Goal: Information Seeking & Learning: Learn about a topic

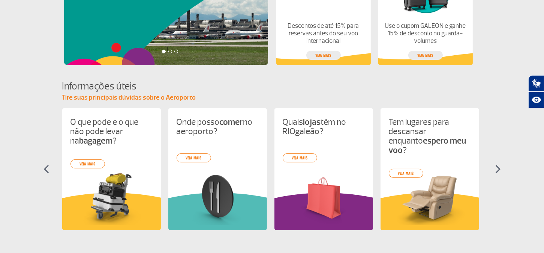
scroll to position [300, 0]
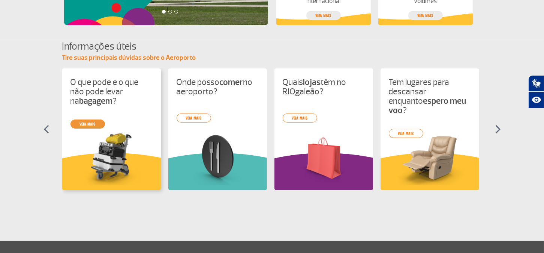
click at [86, 124] on link "veja mais" at bounding box center [88, 123] width 35 height 9
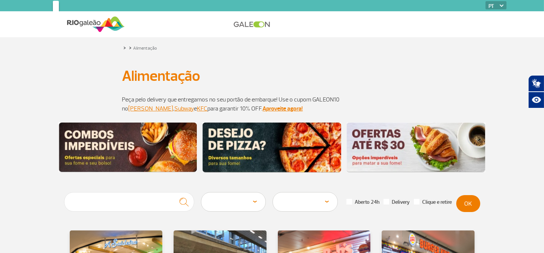
click at [387, 74] on h1 "Alimentação" at bounding box center [272, 75] width 300 height 13
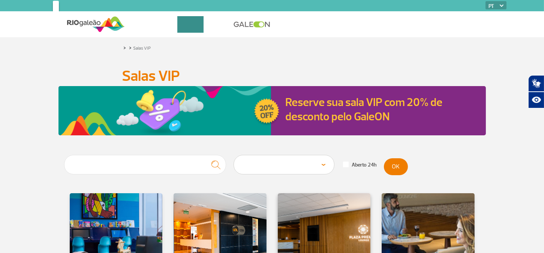
scroll to position [113, 0]
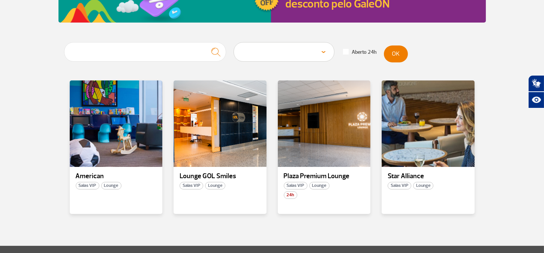
drag, startPoint x: 213, startPoint y: 174, endPoint x: 133, endPoint y: 235, distance: 100.4
click at [133, 235] on section "Área Pública (antes do Raio-X) Desembarque Área Pública Desembarque Internacion…" at bounding box center [272, 143] width 544 height 203
click at [190, 185] on span "Salas VIP" at bounding box center [192, 186] width 24 height 8
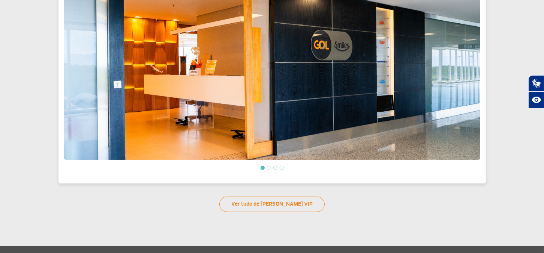
scroll to position [287, 0]
click at [281, 202] on link "Ver tudo de Salas VIP" at bounding box center [272, 204] width 105 height 15
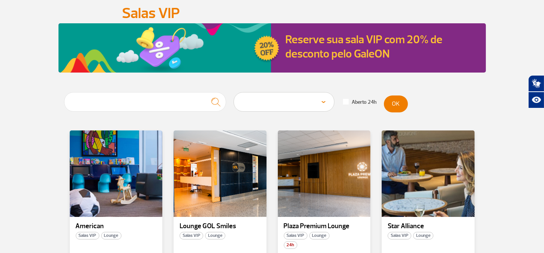
scroll to position [113, 0]
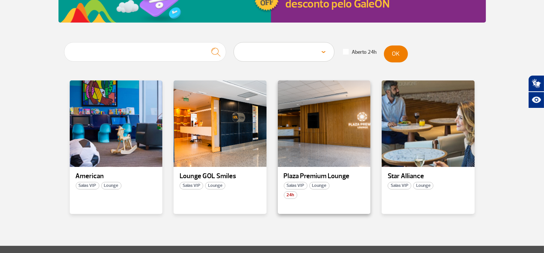
click at [317, 185] on span "Lounge" at bounding box center [320, 186] width 20 height 8
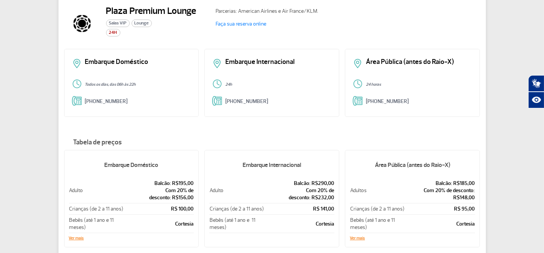
scroll to position [128, 0]
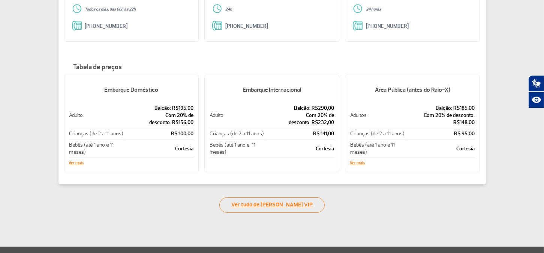
click at [273, 203] on link "Ver tudo de Salas VIP" at bounding box center [272, 204] width 105 height 15
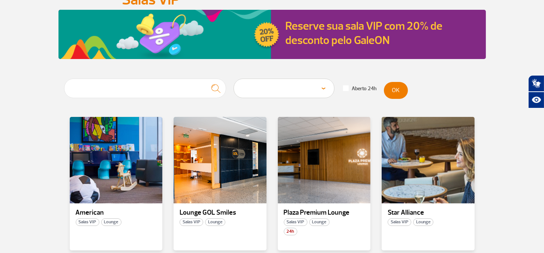
scroll to position [113, 0]
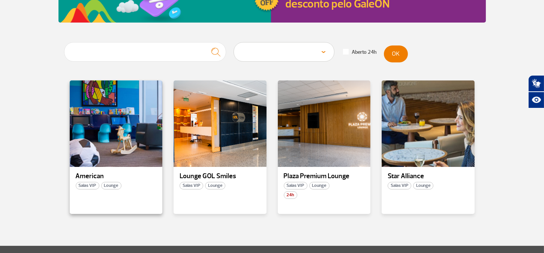
drag, startPoint x: 92, startPoint y: 176, endPoint x: 83, endPoint y: 176, distance: 8.6
click at [83, 176] on p "American" at bounding box center [116, 176] width 81 height 8
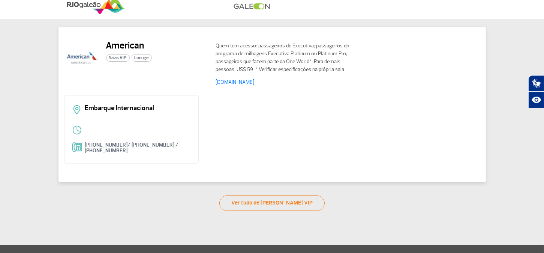
scroll to position [17, 0]
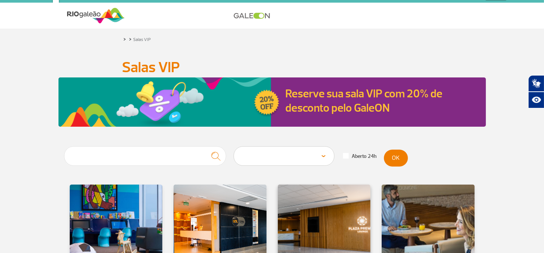
scroll to position [113, 0]
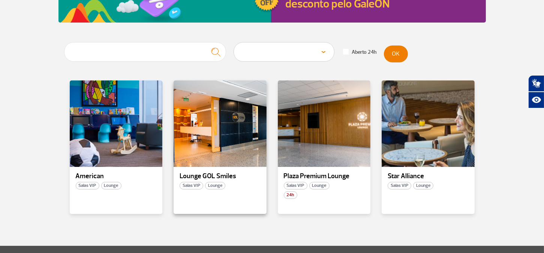
click at [191, 186] on span "Salas VIP" at bounding box center [192, 186] width 24 height 8
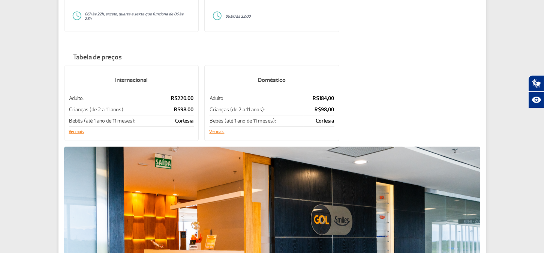
scroll to position [287, 0]
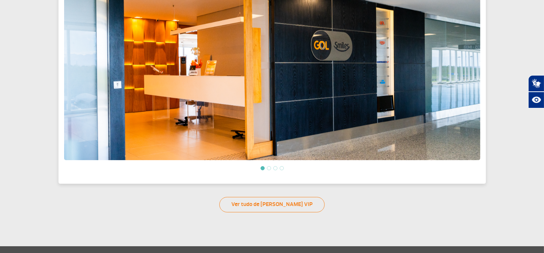
click at [269, 168] on li at bounding box center [269, 168] width 4 height 4
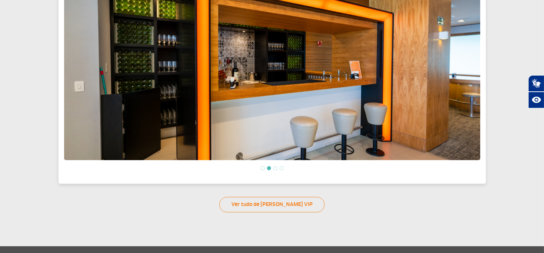
click at [276, 168] on li at bounding box center [276, 168] width 4 height 4
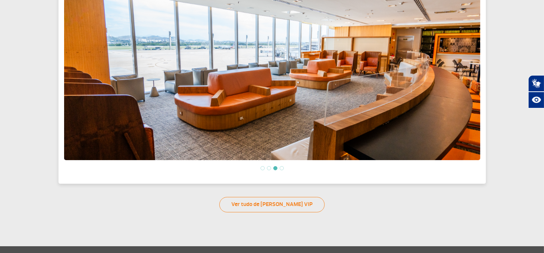
click at [282, 167] on li at bounding box center [282, 168] width 4 height 4
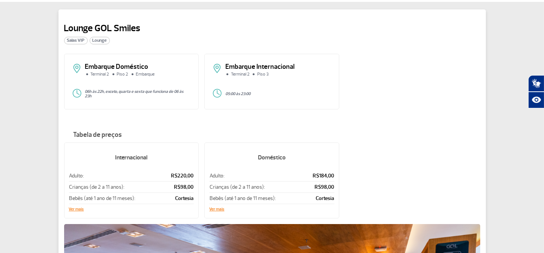
scroll to position [24, 0]
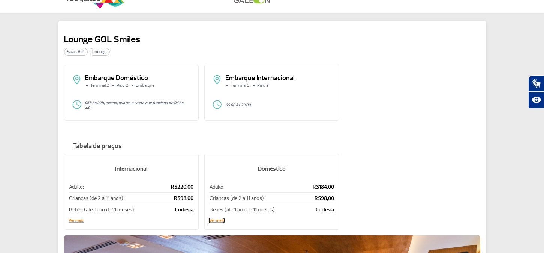
click at [220, 220] on button "Ver mais" at bounding box center [216, 220] width 15 height 5
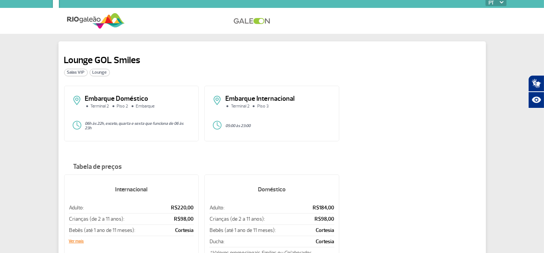
scroll to position [0, 0]
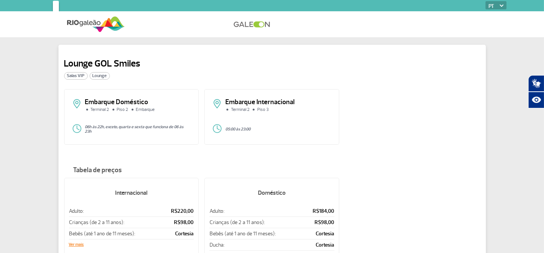
click at [78, 75] on span "Salas VIP" at bounding box center [76, 76] width 24 height 8
click at [99, 74] on span "Lounge" at bounding box center [100, 76] width 20 height 8
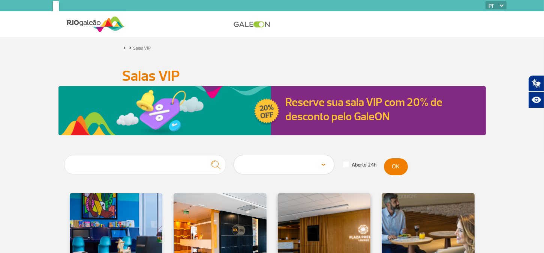
scroll to position [113, 0]
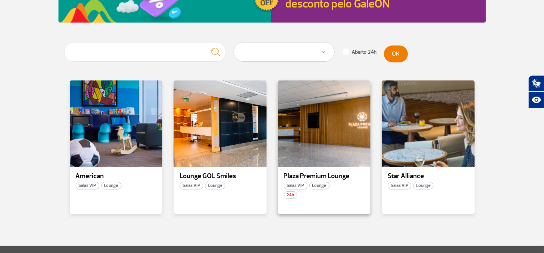
click at [298, 185] on span "Salas VIP" at bounding box center [296, 186] width 24 height 8
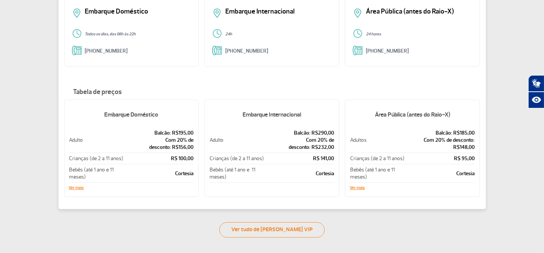
scroll to position [90, 0]
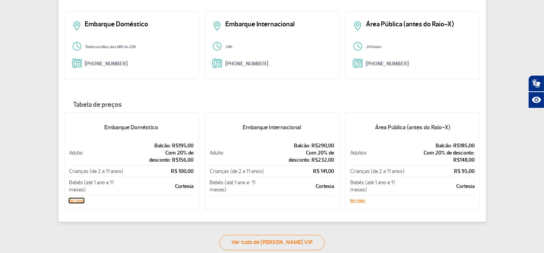
click at [74, 200] on button "Ver mais" at bounding box center [76, 200] width 15 height 5
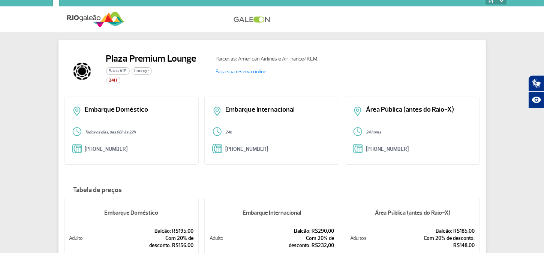
scroll to position [0, 0]
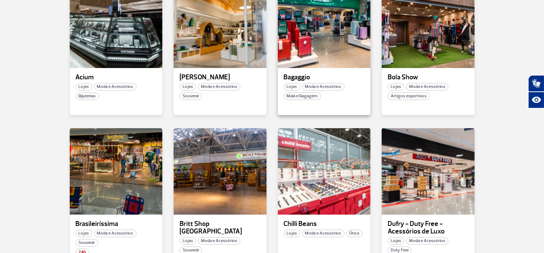
scroll to position [150, 0]
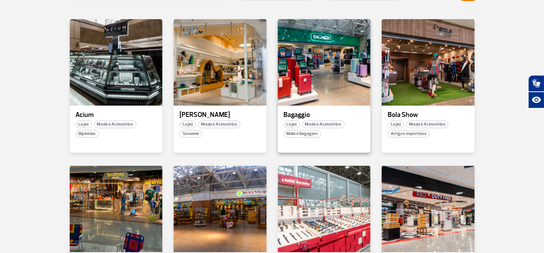
click at [298, 134] on span "Mala e Bagagem" at bounding box center [302, 134] width 37 height 8
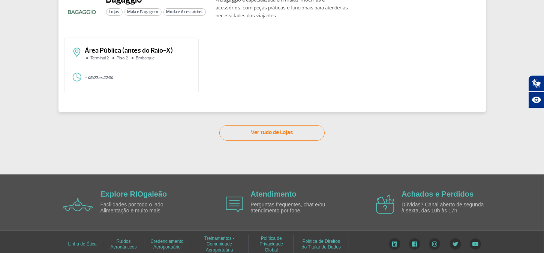
scroll to position [69, 0]
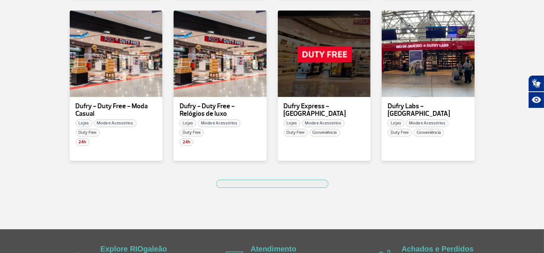
scroll to position [528, 0]
